Goal: Transaction & Acquisition: Purchase product/service

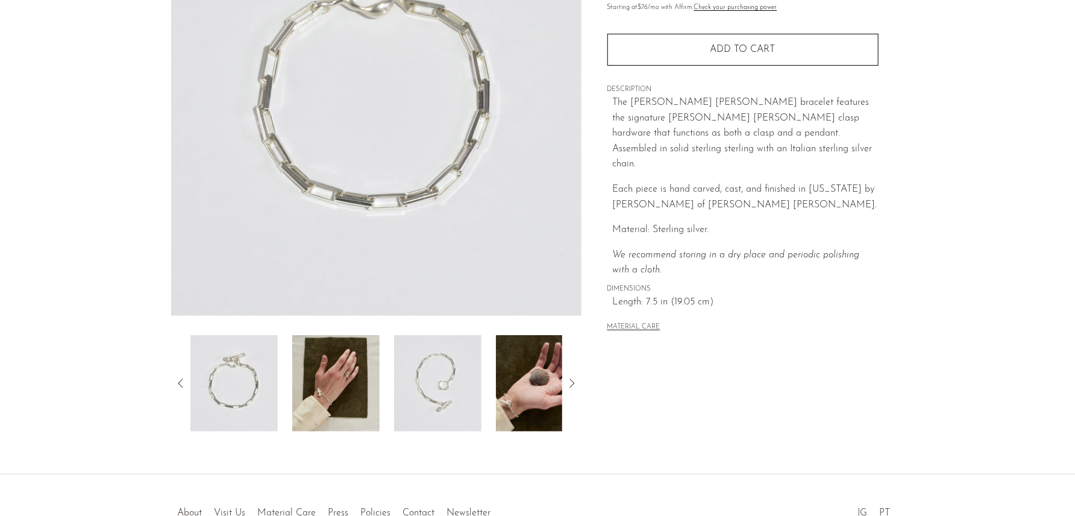
scroll to position [268, 0]
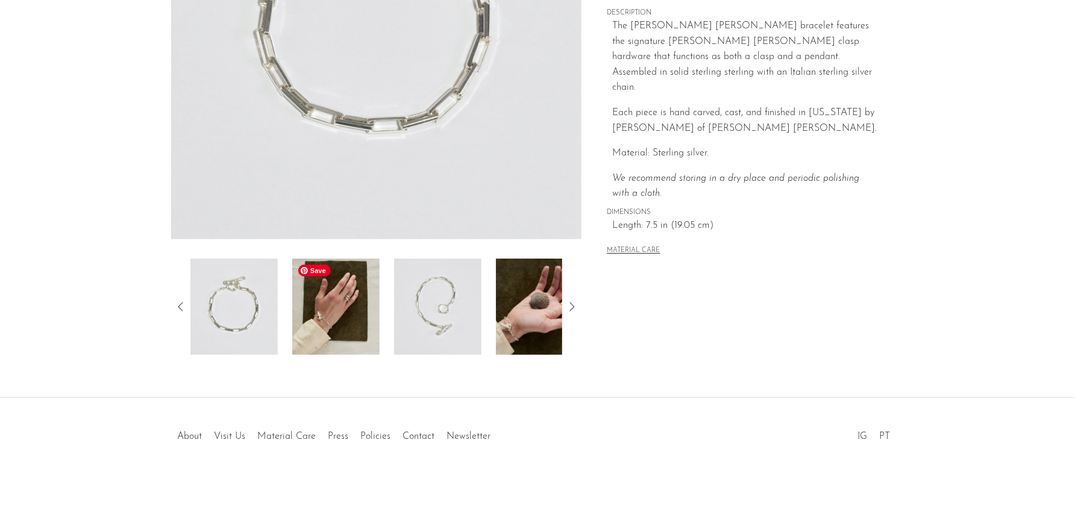
click at [349, 293] on img at bounding box center [335, 306] width 87 height 96
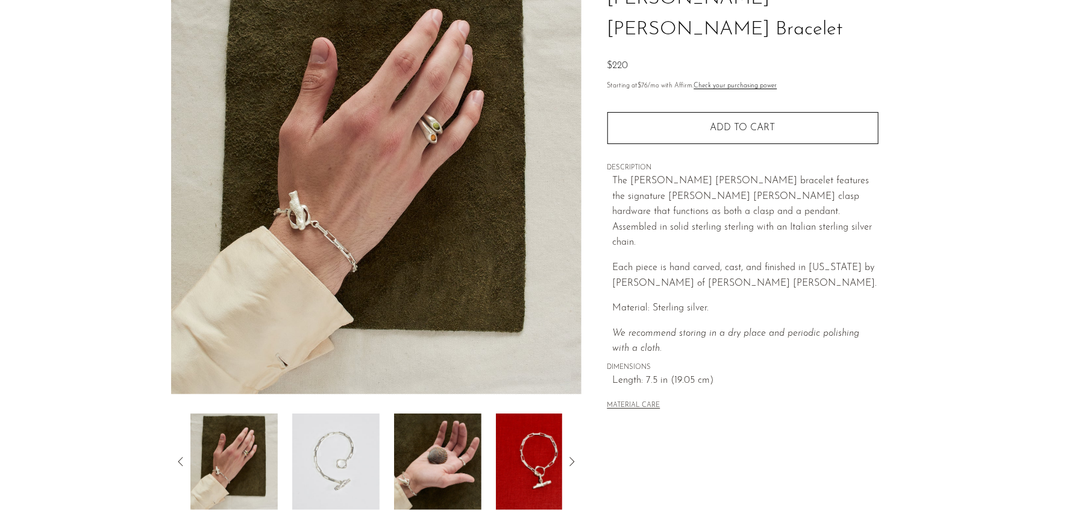
scroll to position [117, 0]
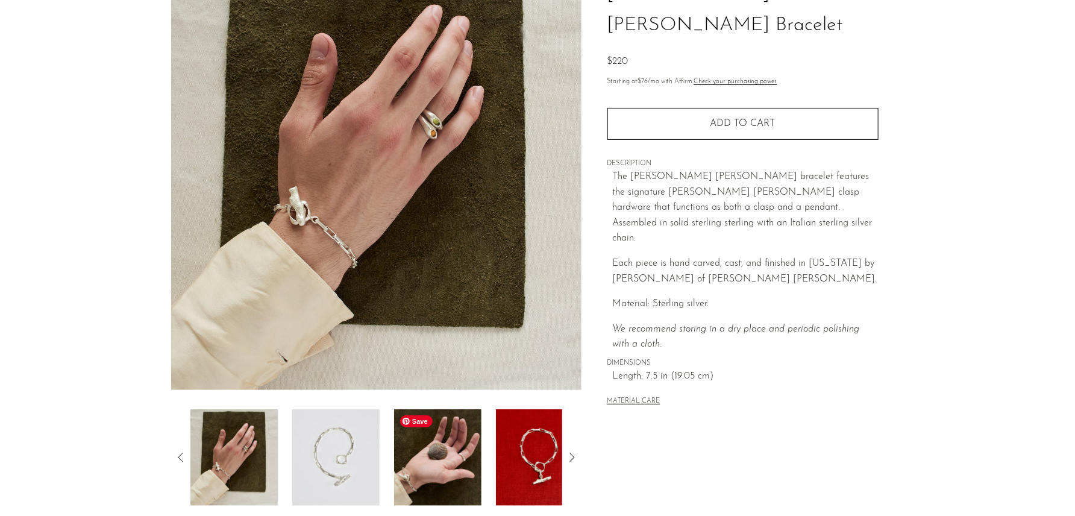
click at [431, 453] on img at bounding box center [437, 457] width 87 height 96
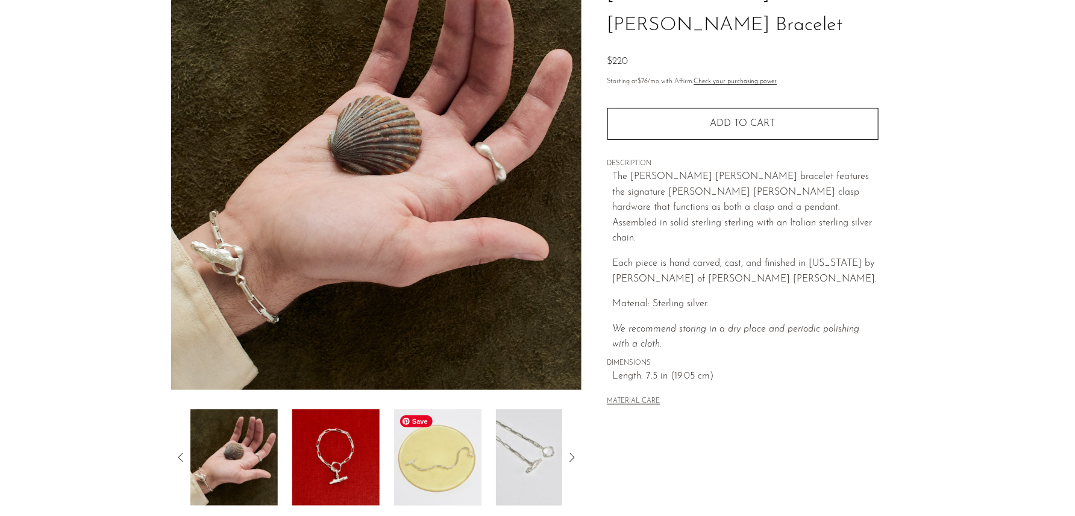
click at [439, 447] on img at bounding box center [437, 457] width 87 height 96
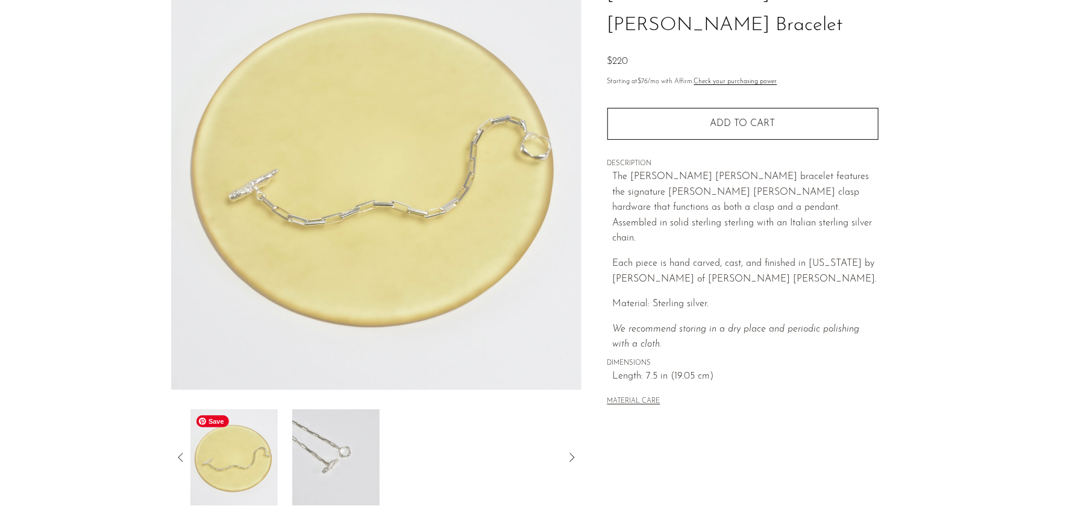
click at [180, 455] on icon at bounding box center [181, 457] width 14 height 14
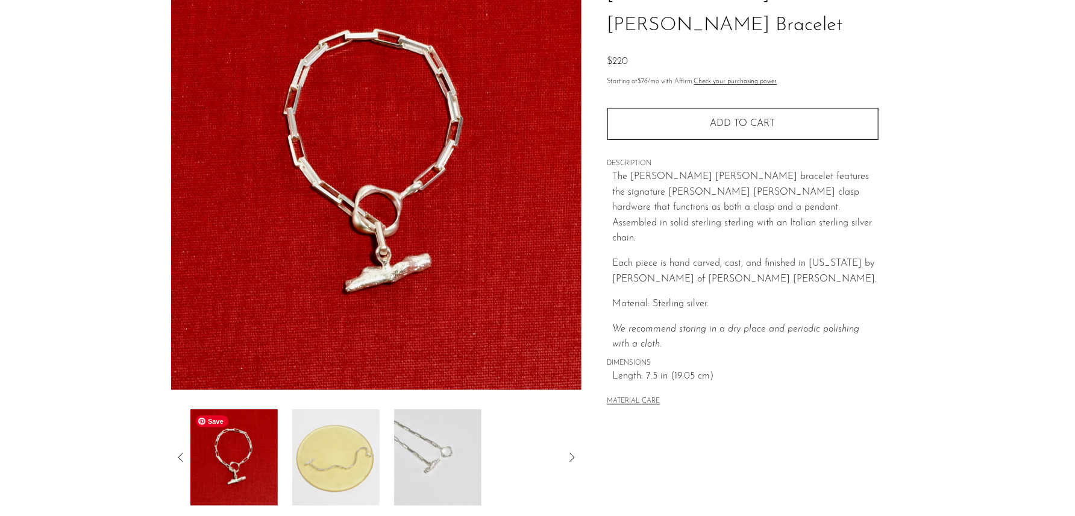
click at [235, 454] on img at bounding box center [233, 457] width 87 height 96
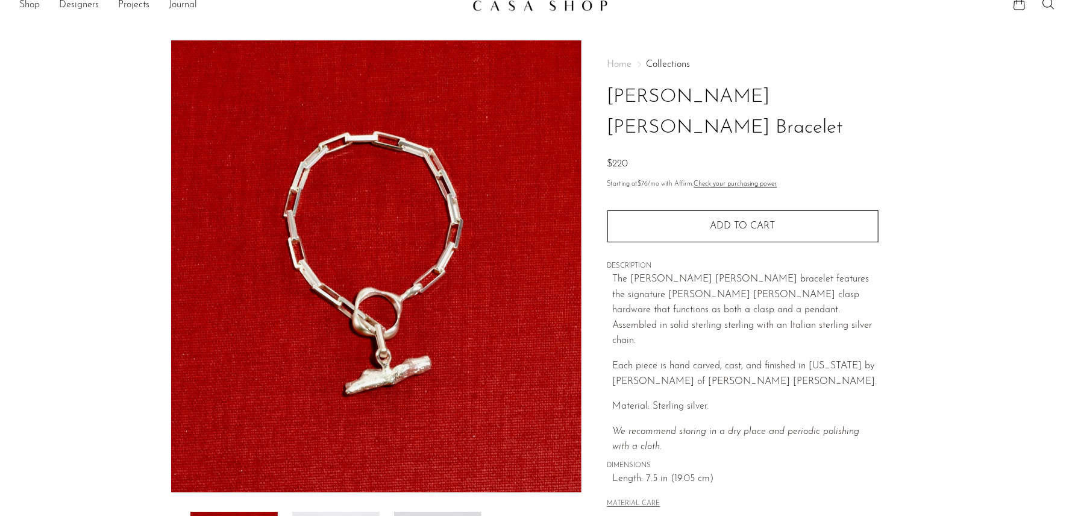
scroll to position [0, 0]
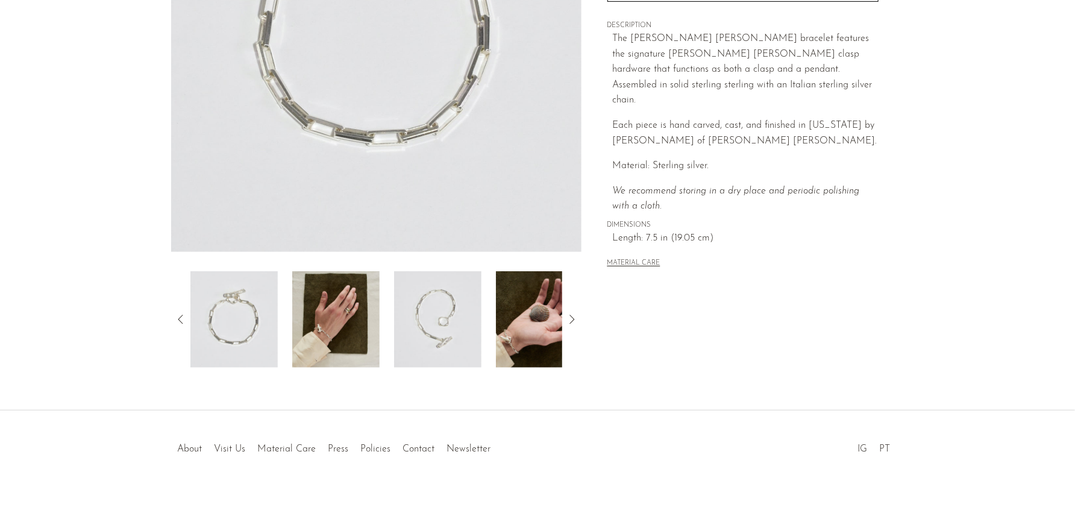
scroll to position [268, 0]
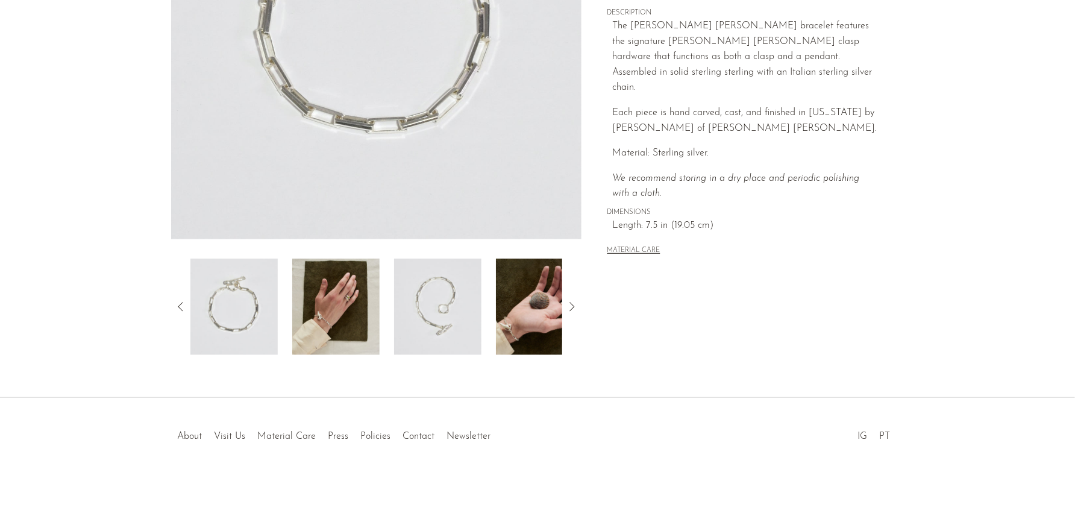
click at [571, 304] on icon at bounding box center [572, 306] width 14 height 14
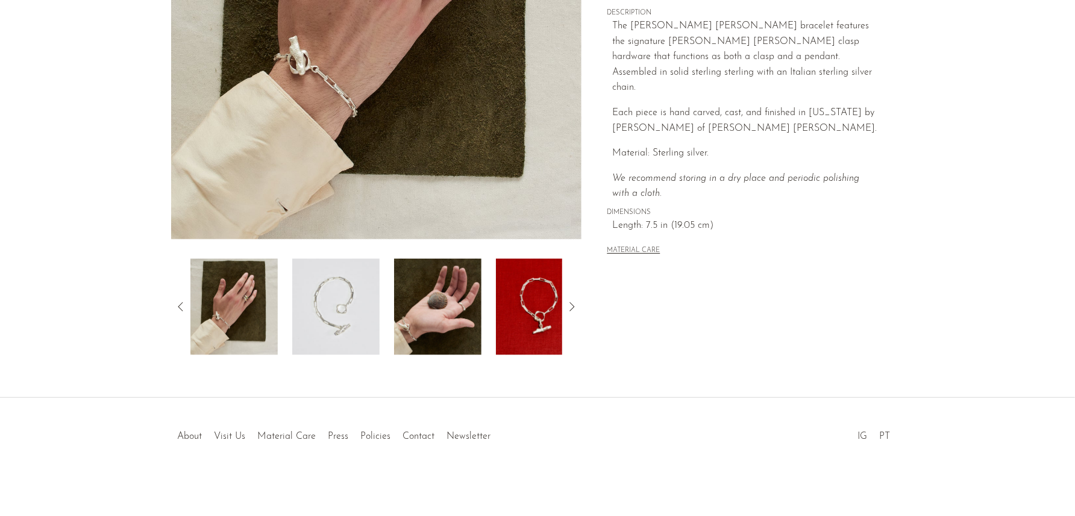
click at [571, 304] on icon at bounding box center [572, 306] width 14 height 14
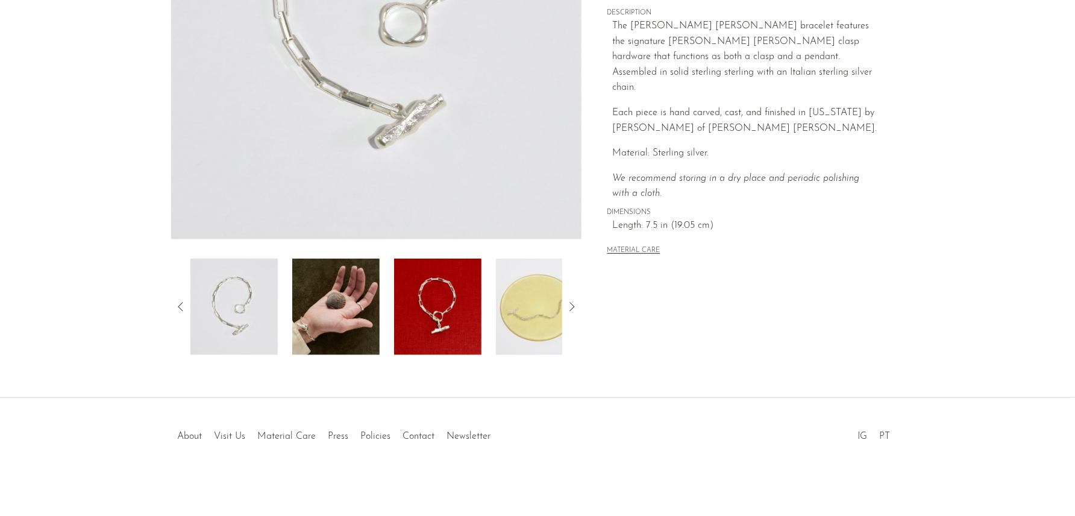
click at [571, 304] on icon at bounding box center [572, 306] width 14 height 14
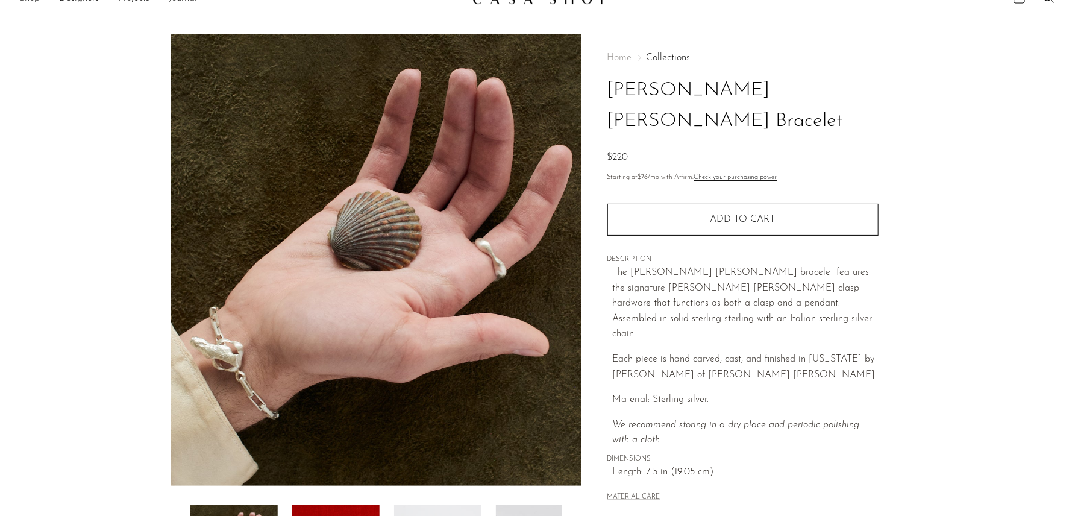
scroll to position [16, 0]
